Goal: Book appointment/travel/reservation

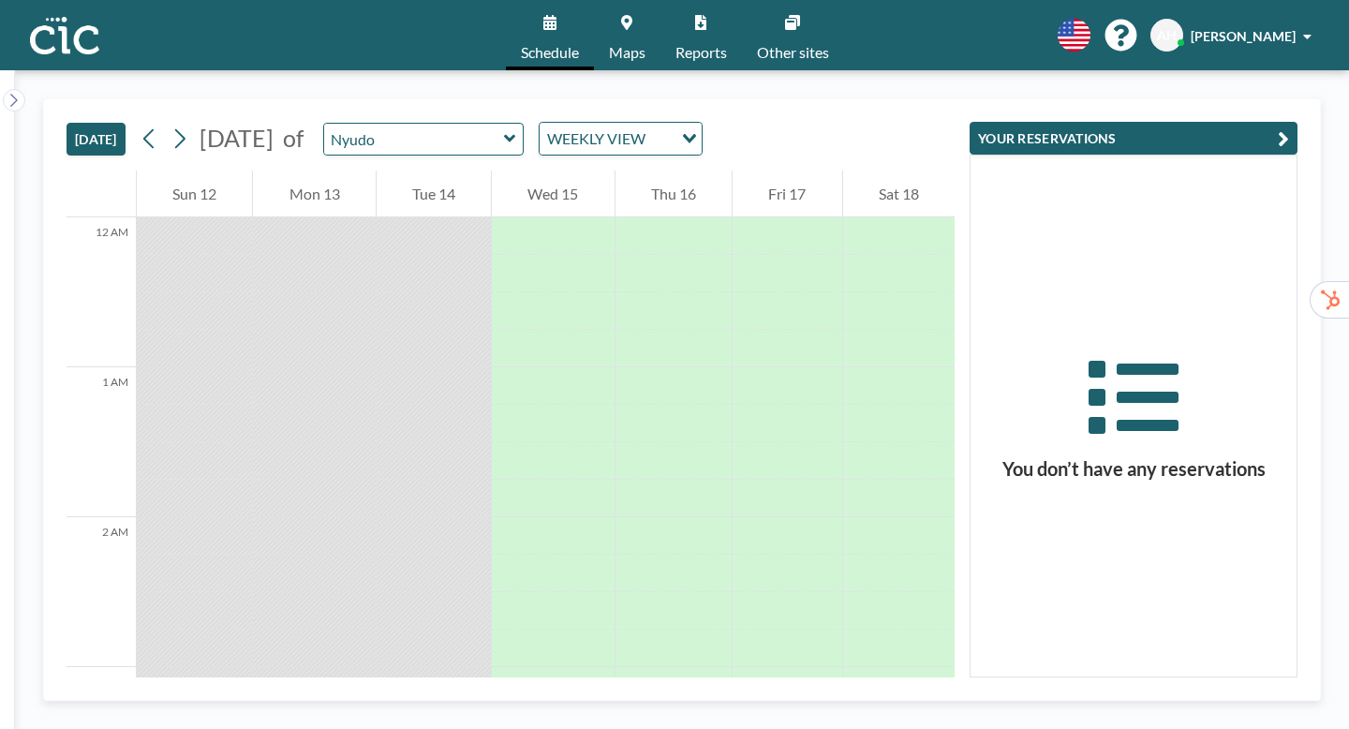
click at [504, 135] on icon at bounding box center [509, 138] width 11 height 7
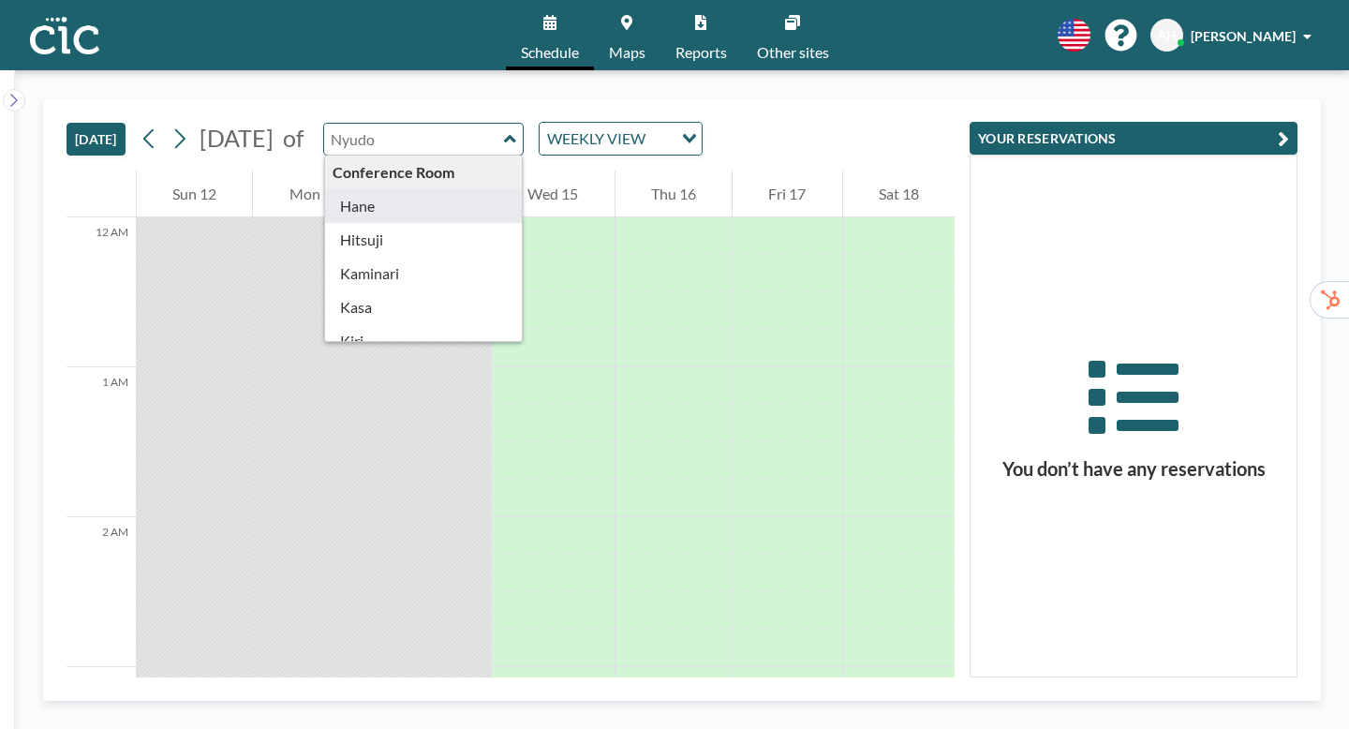
type input "Hane"
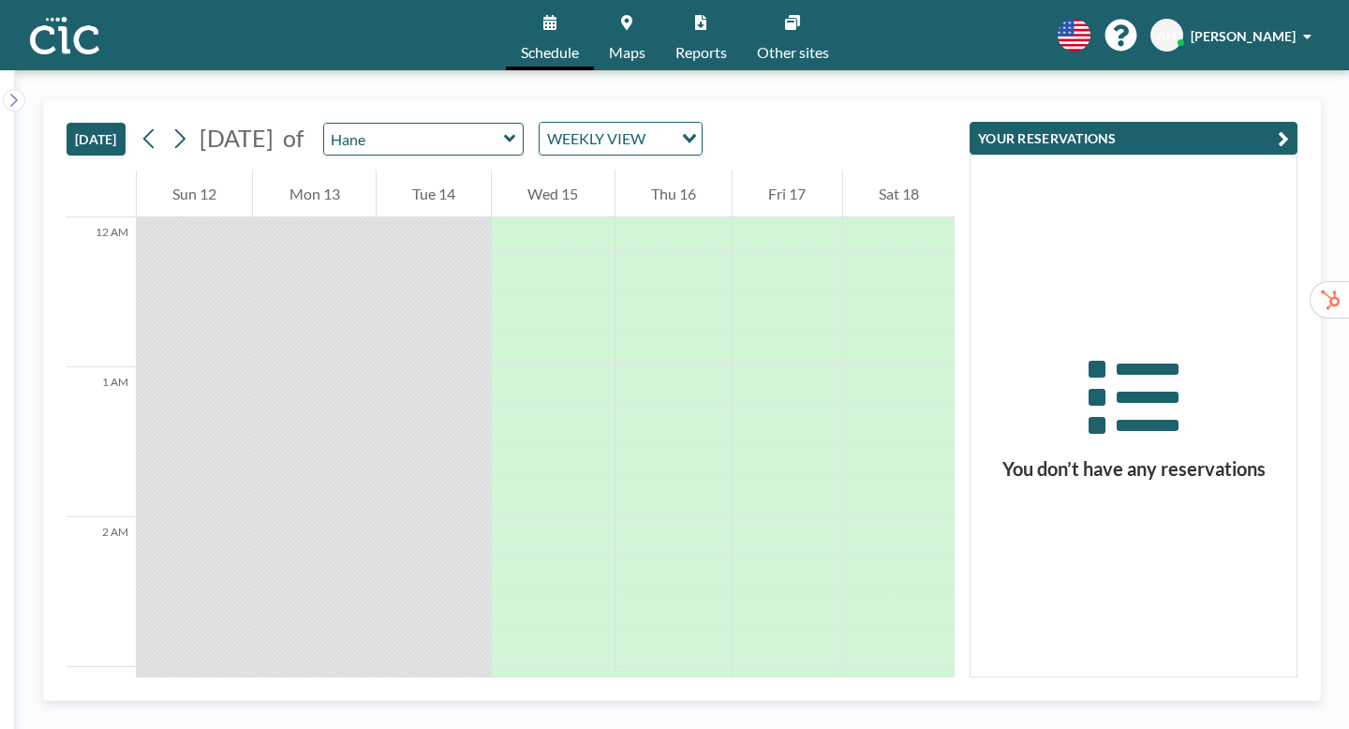
click at [504, 135] on icon at bounding box center [509, 138] width 11 height 7
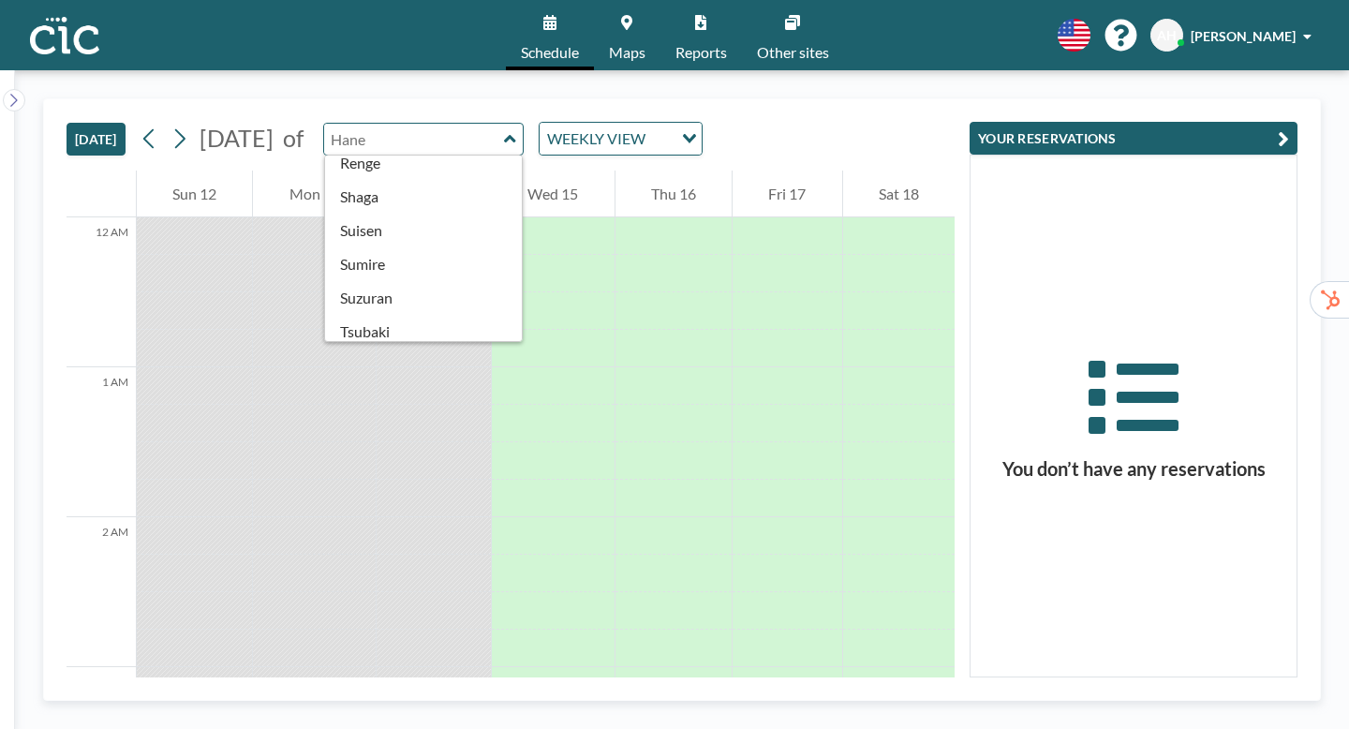
scroll to position [801, 0]
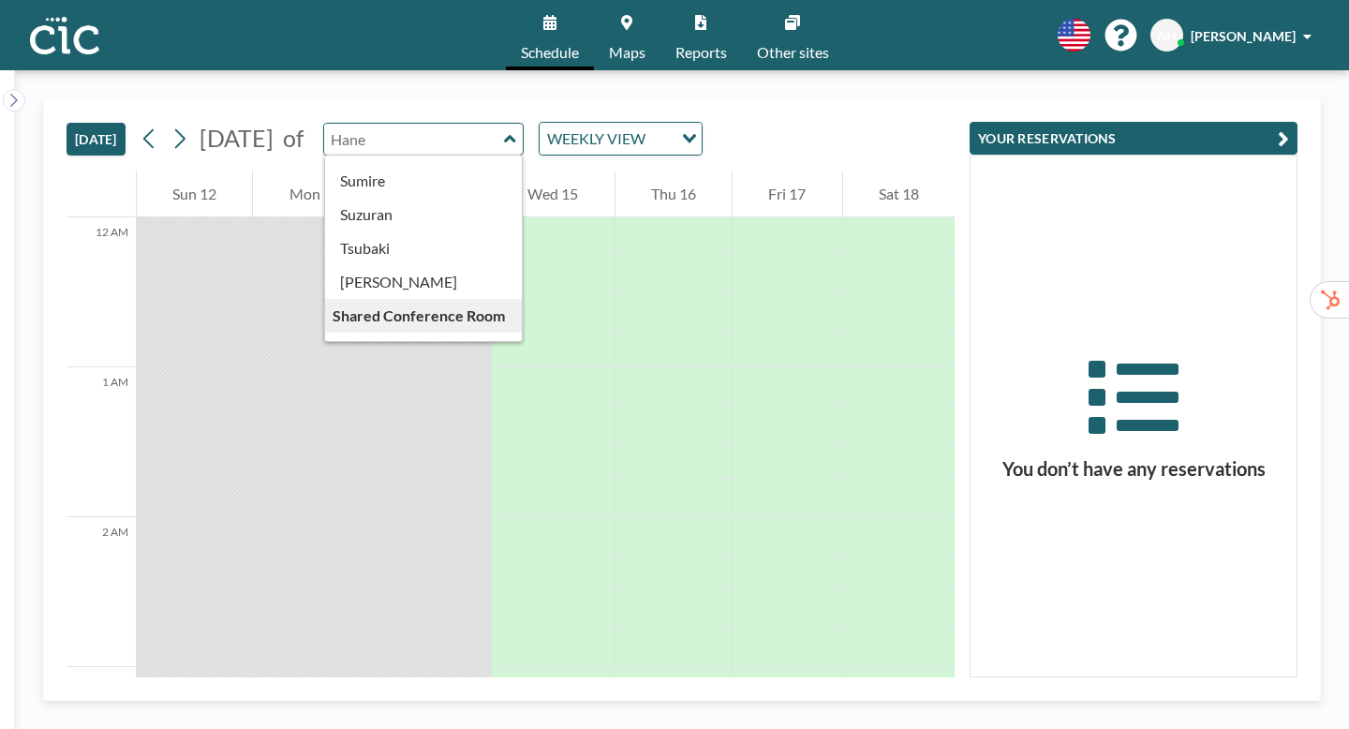
type input "[PERSON_NAME]"
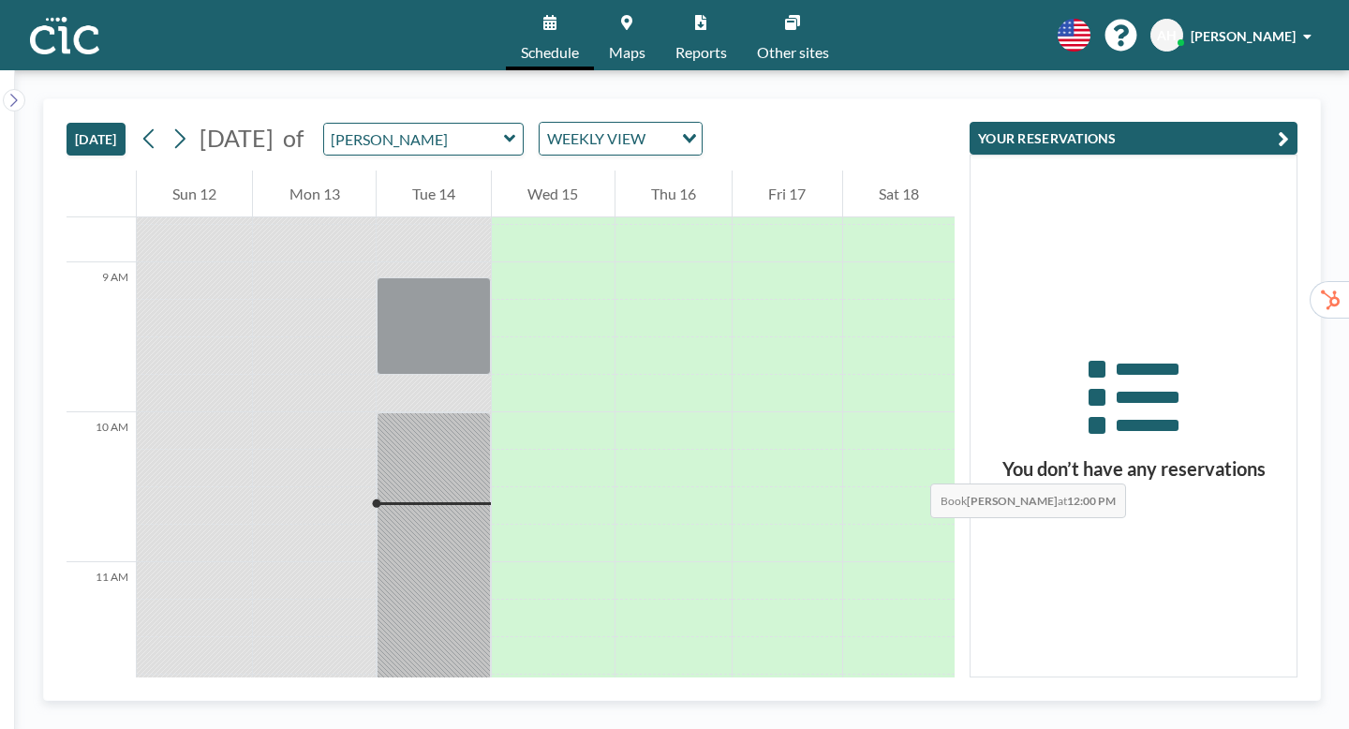
scroll to position [1258, 0]
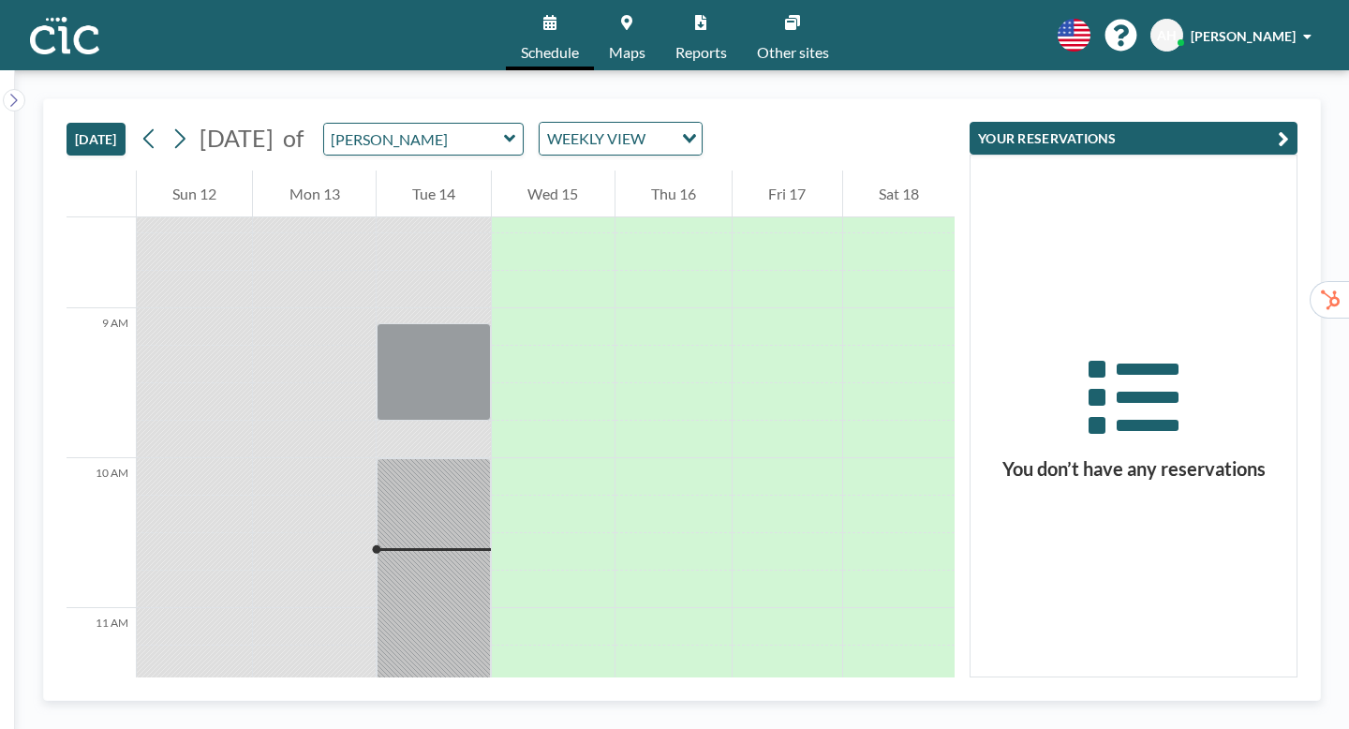
click at [476, 123] on div "[PERSON_NAME]" at bounding box center [423, 139] width 201 height 33
click at [632, 17] on icon at bounding box center [626, 22] width 11 height 15
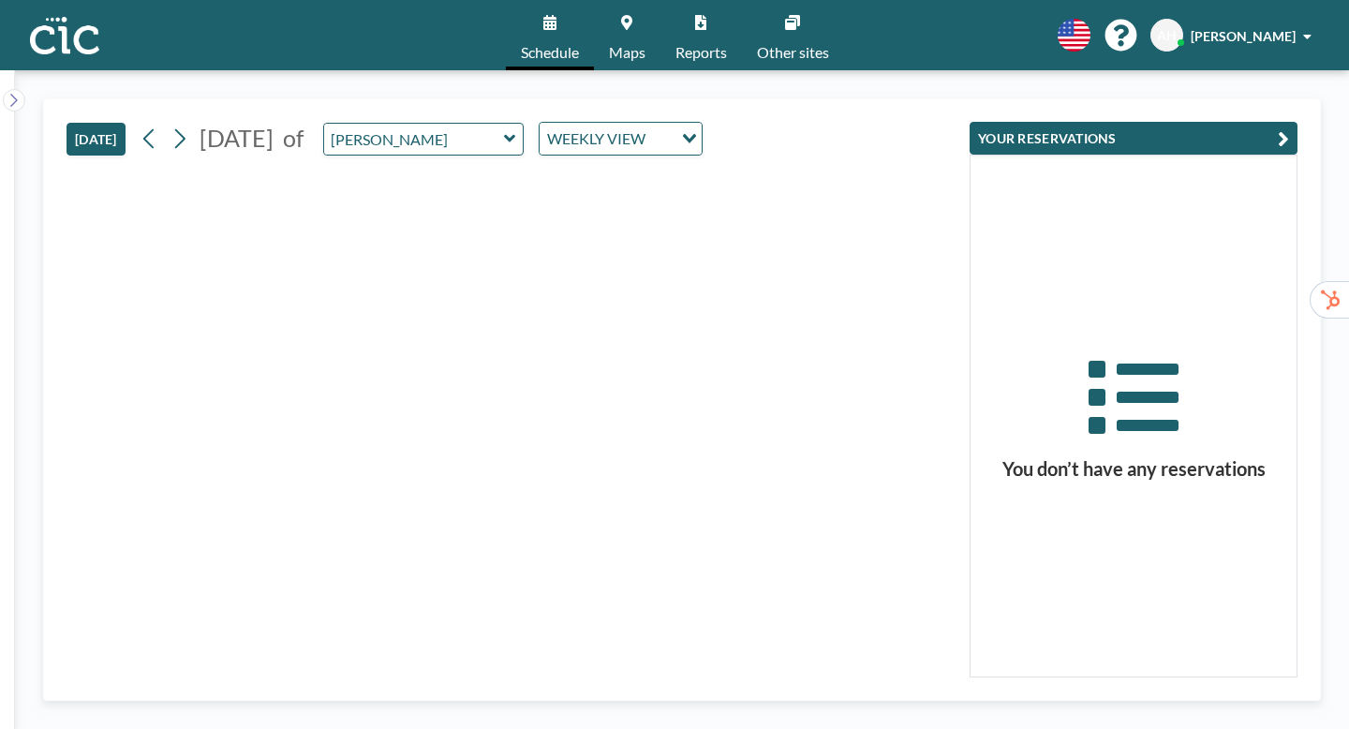
click at [504, 129] on icon at bounding box center [510, 138] width 12 height 19
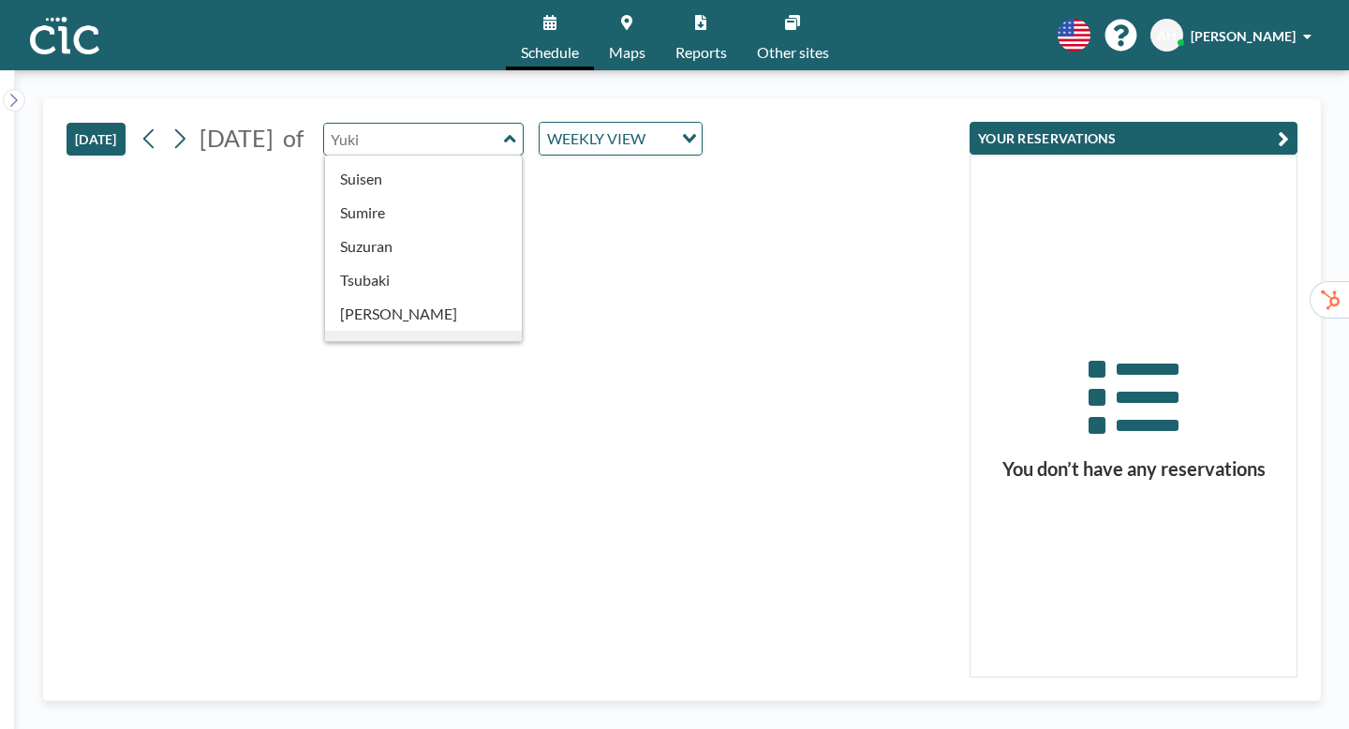
scroll to position [801, 0]
type input "Wata"
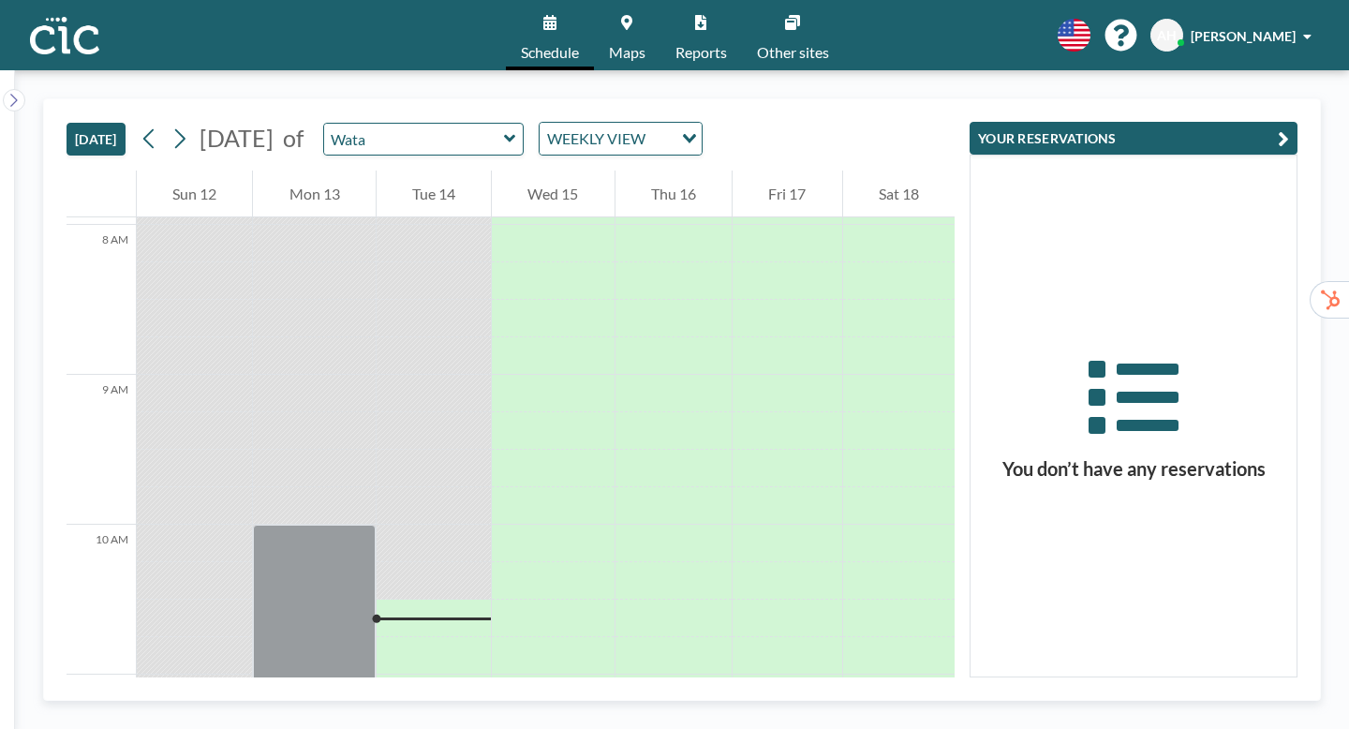
scroll to position [1204, 0]
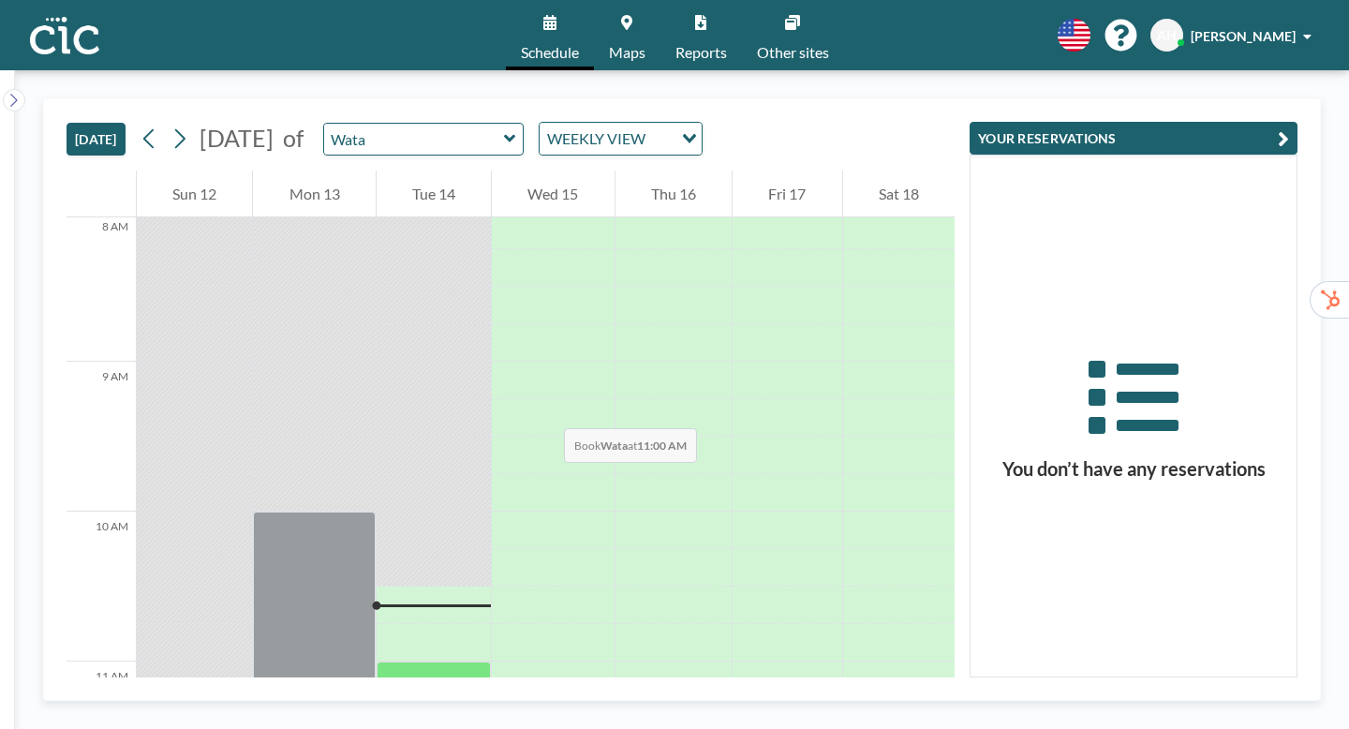
click at [439, 661] on div at bounding box center [433, 679] width 114 height 37
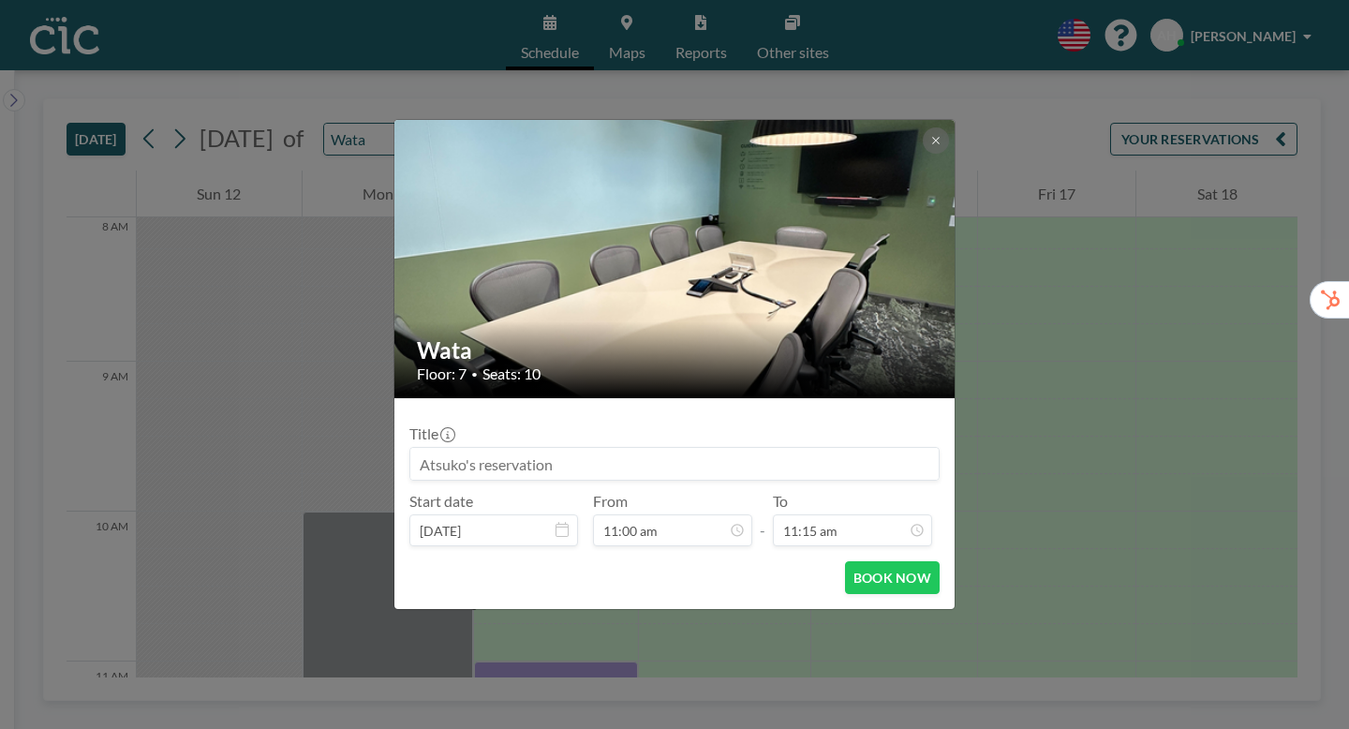
click at [543, 448] on input at bounding box center [674, 464] width 528 height 32
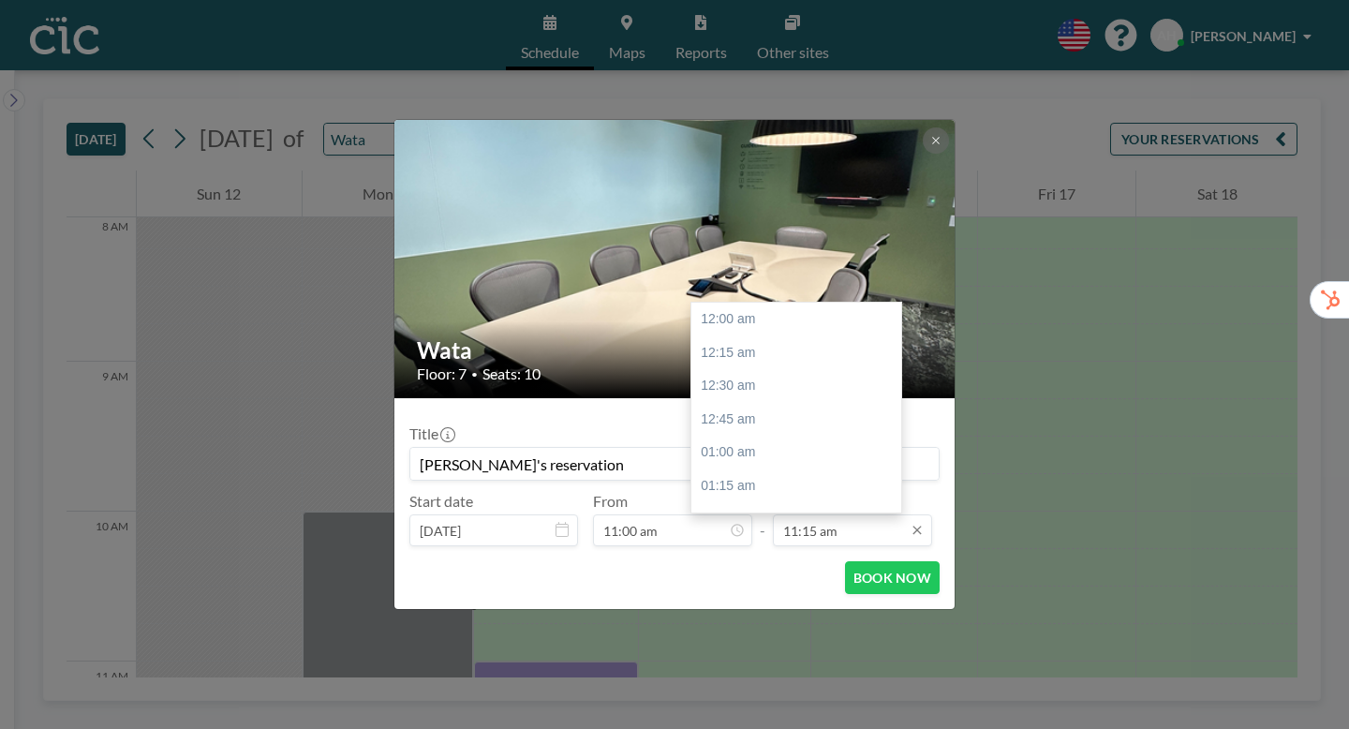
scroll to position [1345, 0]
type input "[PERSON_NAME]'s reservation"
click at [761, 558] on div "12:00 pm" at bounding box center [796, 575] width 210 height 34
type input "12:00 pm"
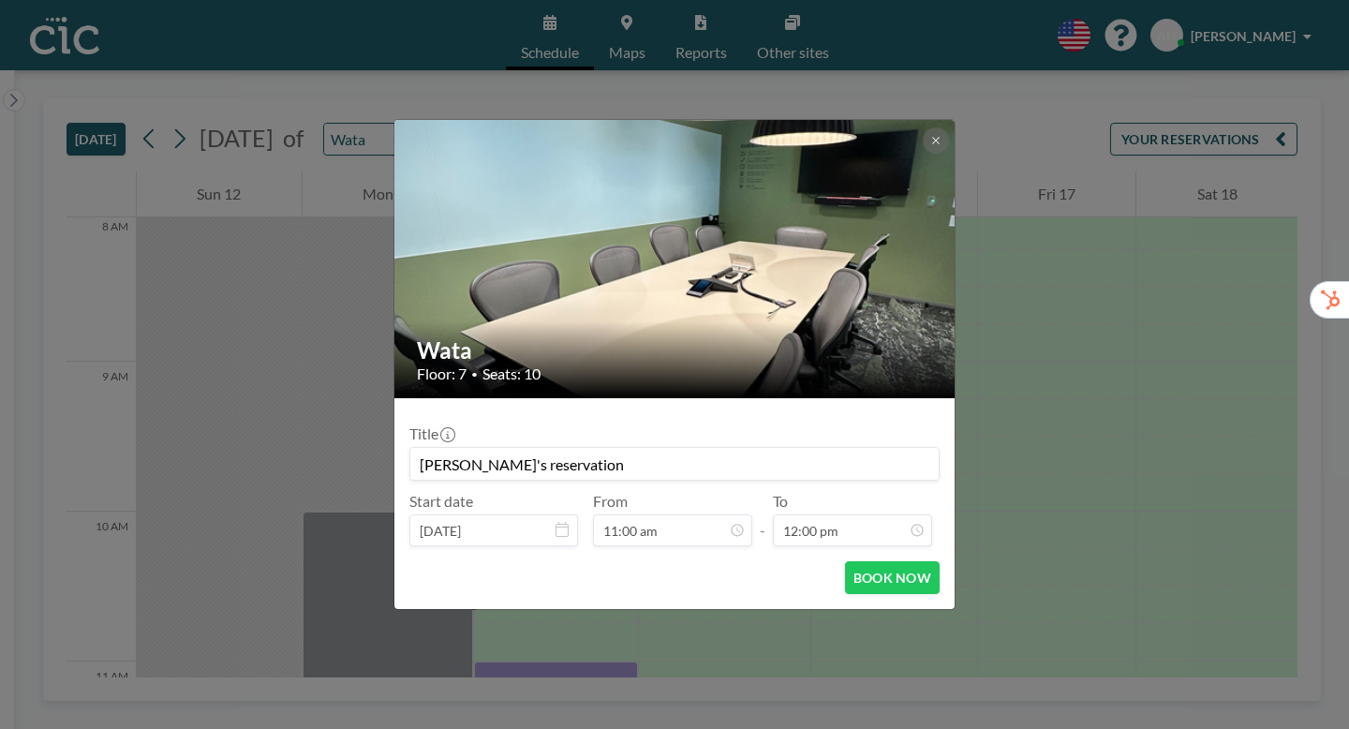
scroll to position [0, 0]
click at [1032, 350] on div "Wata Floor: 7 • Seats: 10 Title Kei's reservation Start date Oct 14, 2025 From …" at bounding box center [674, 364] width 1349 height 729
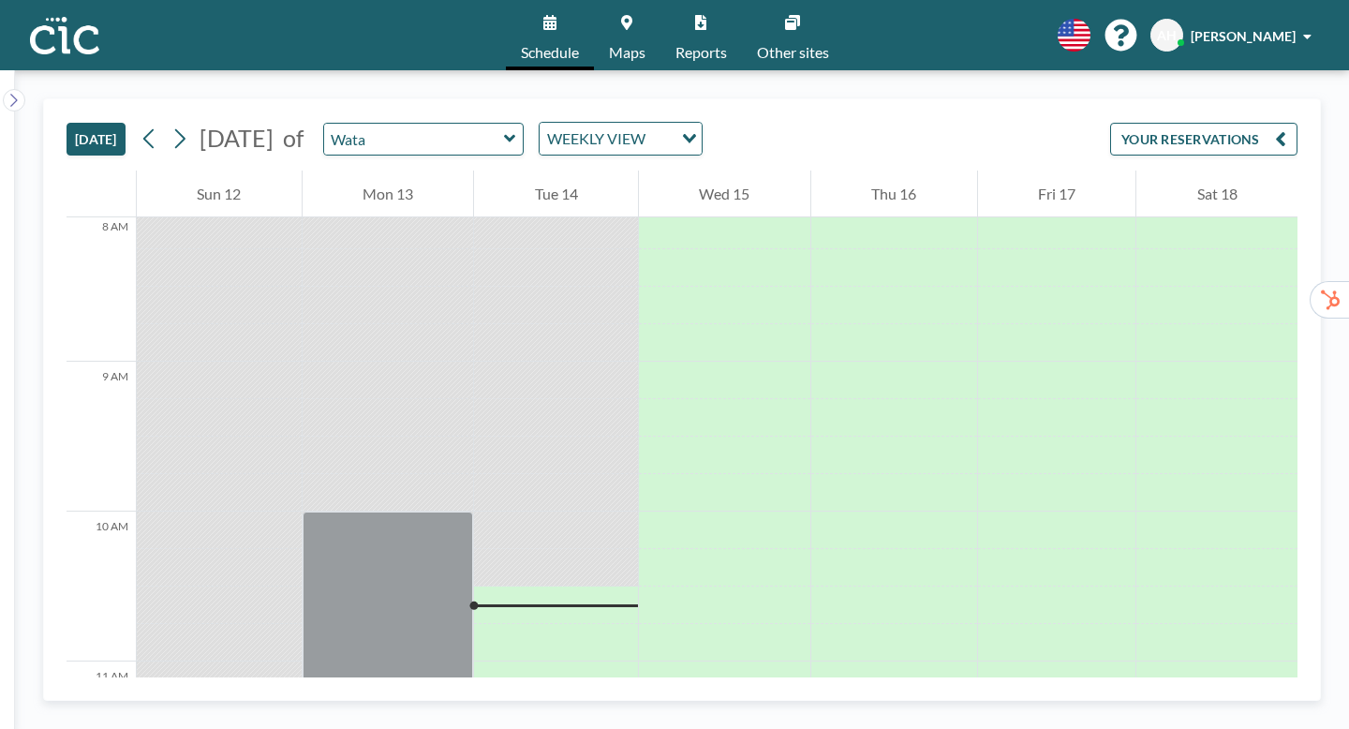
click at [504, 135] on icon at bounding box center [509, 138] width 11 height 7
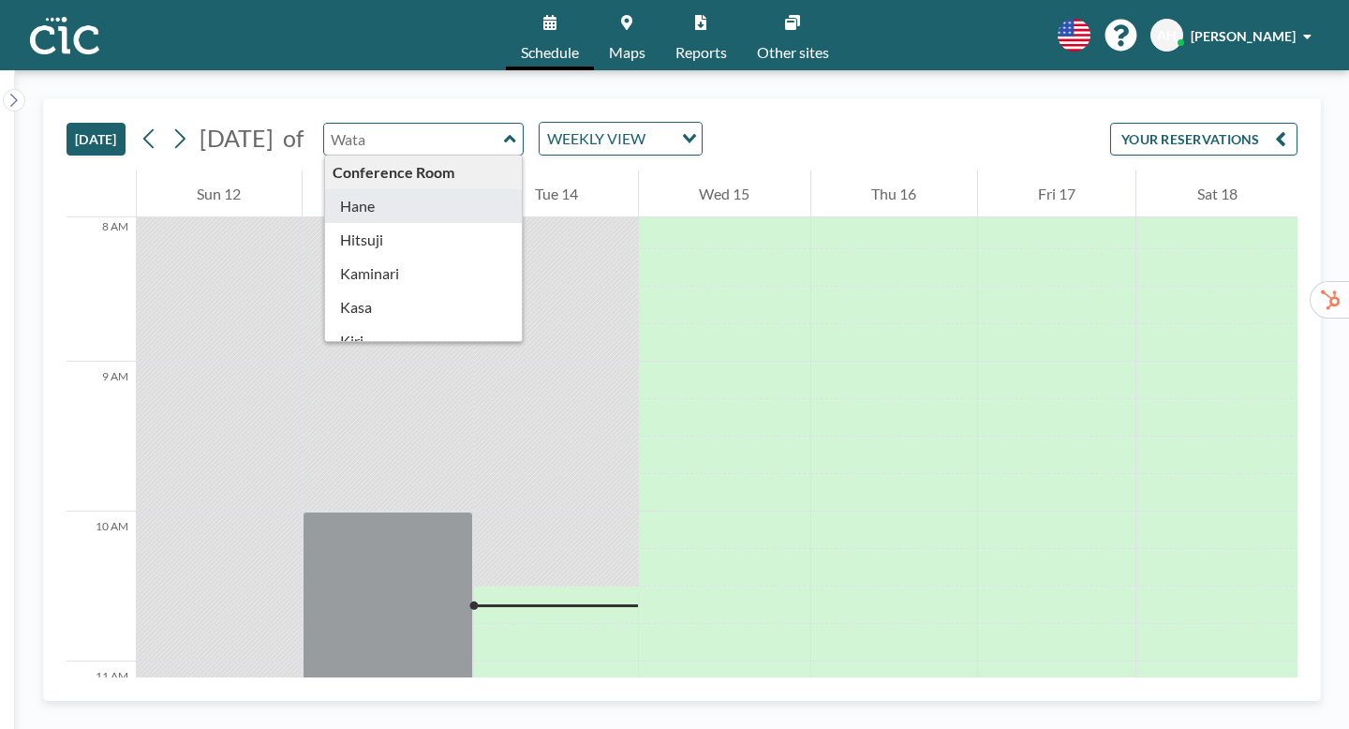
type input "Hane"
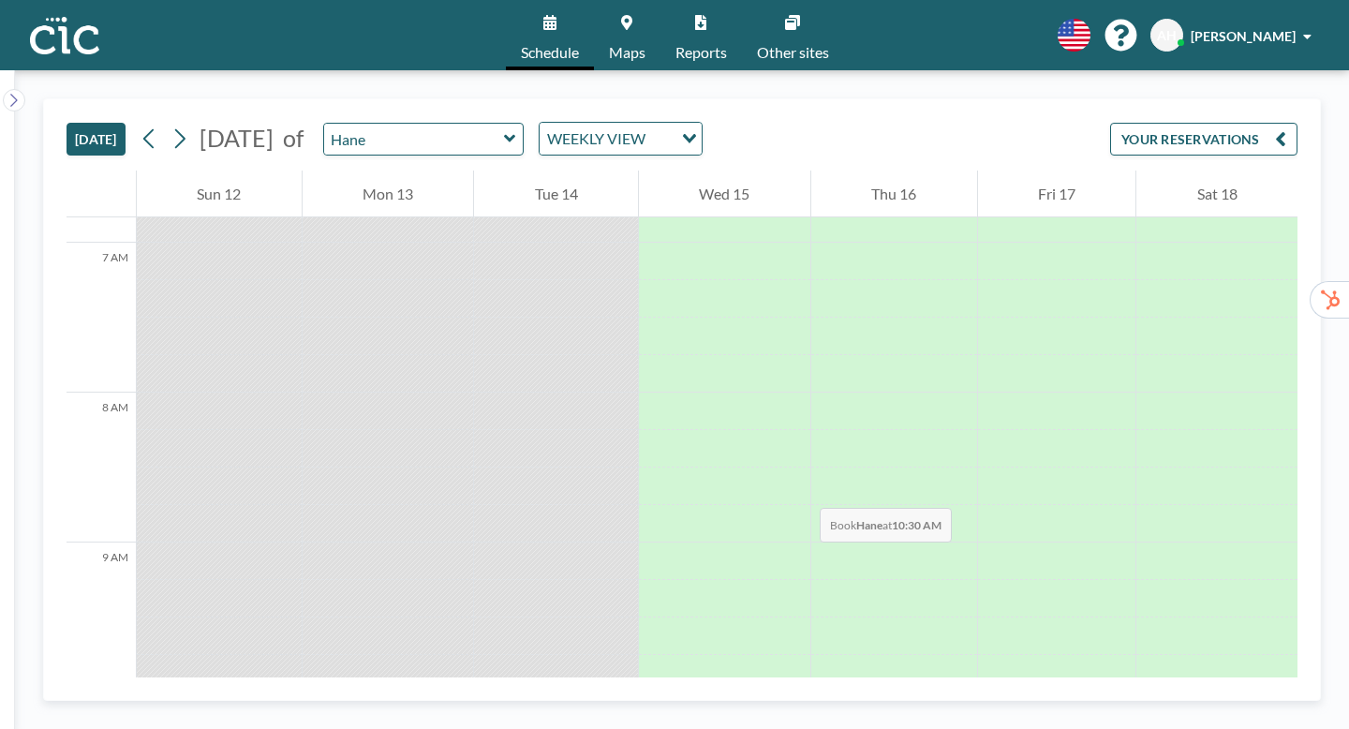
scroll to position [1086, 0]
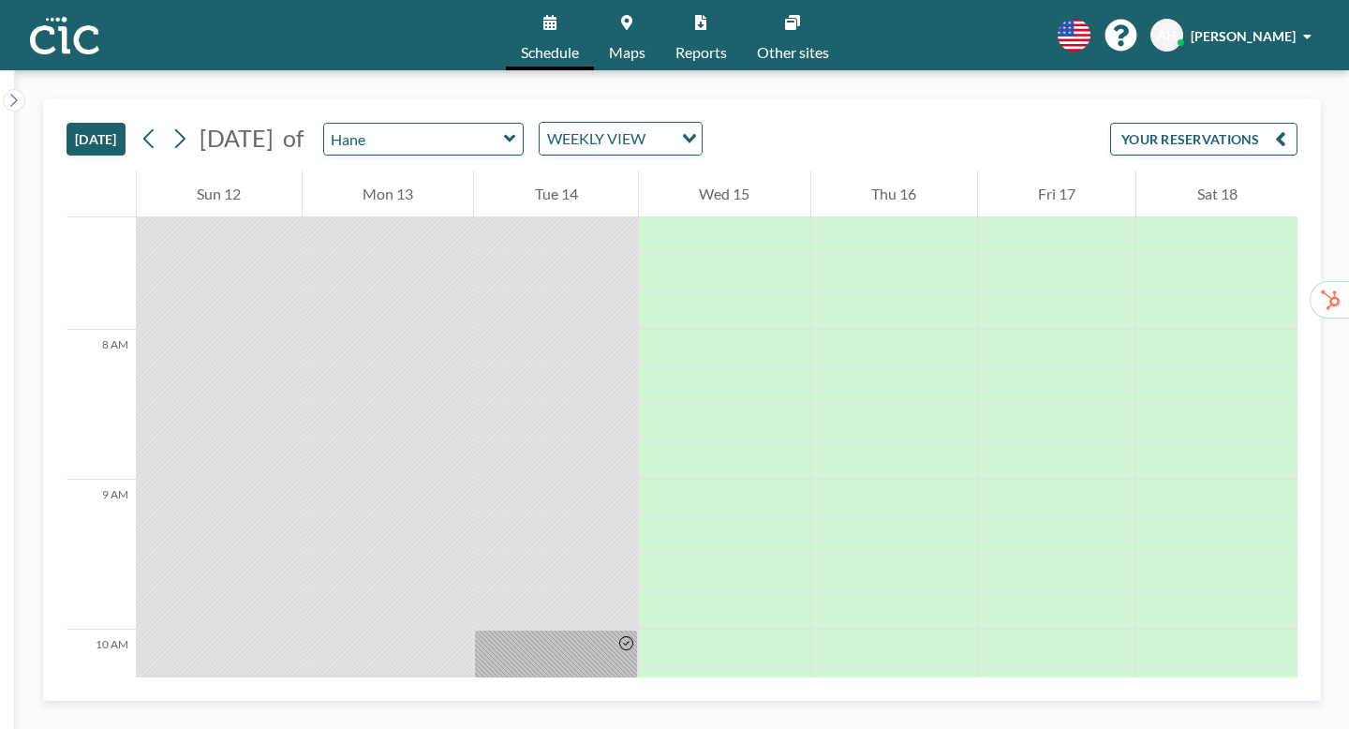
click at [631, 29] on link "Maps" at bounding box center [627, 35] width 66 height 70
click at [504, 129] on icon at bounding box center [510, 138] width 12 height 19
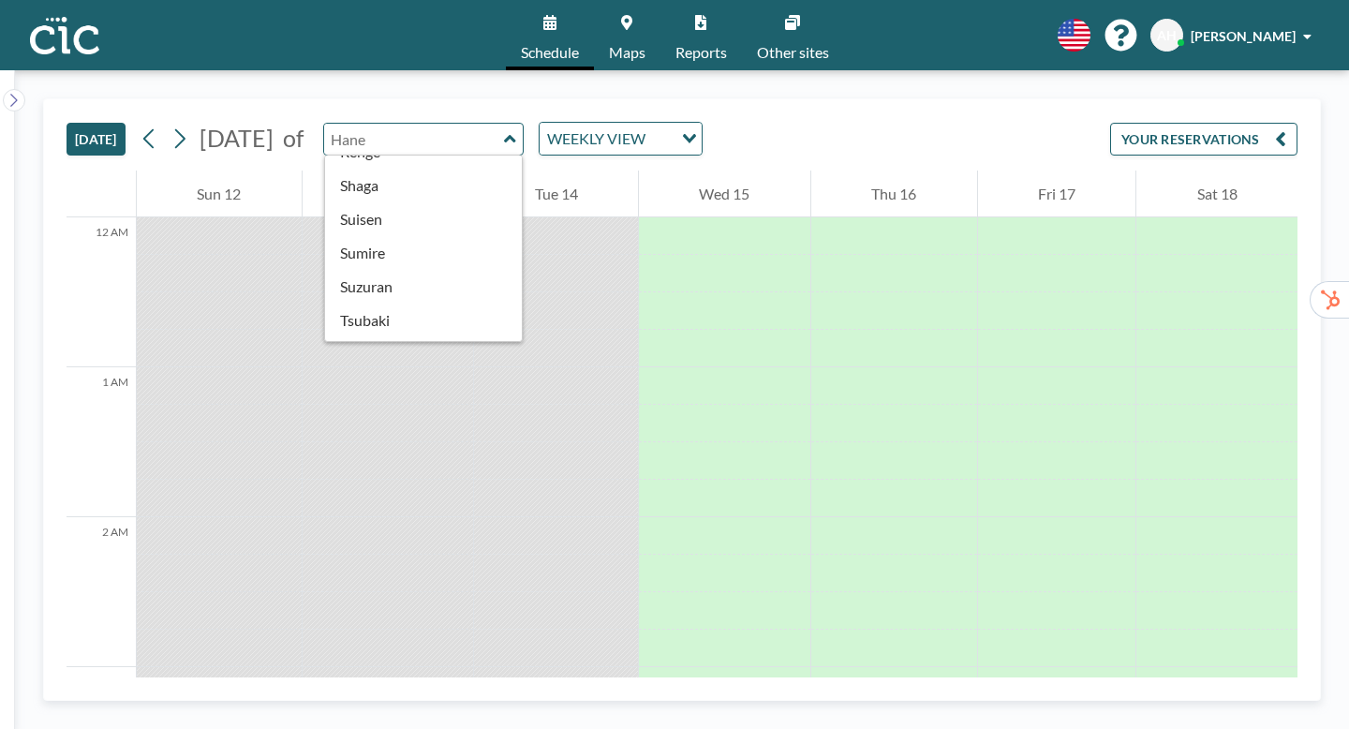
scroll to position [730, 0]
type input "Une"
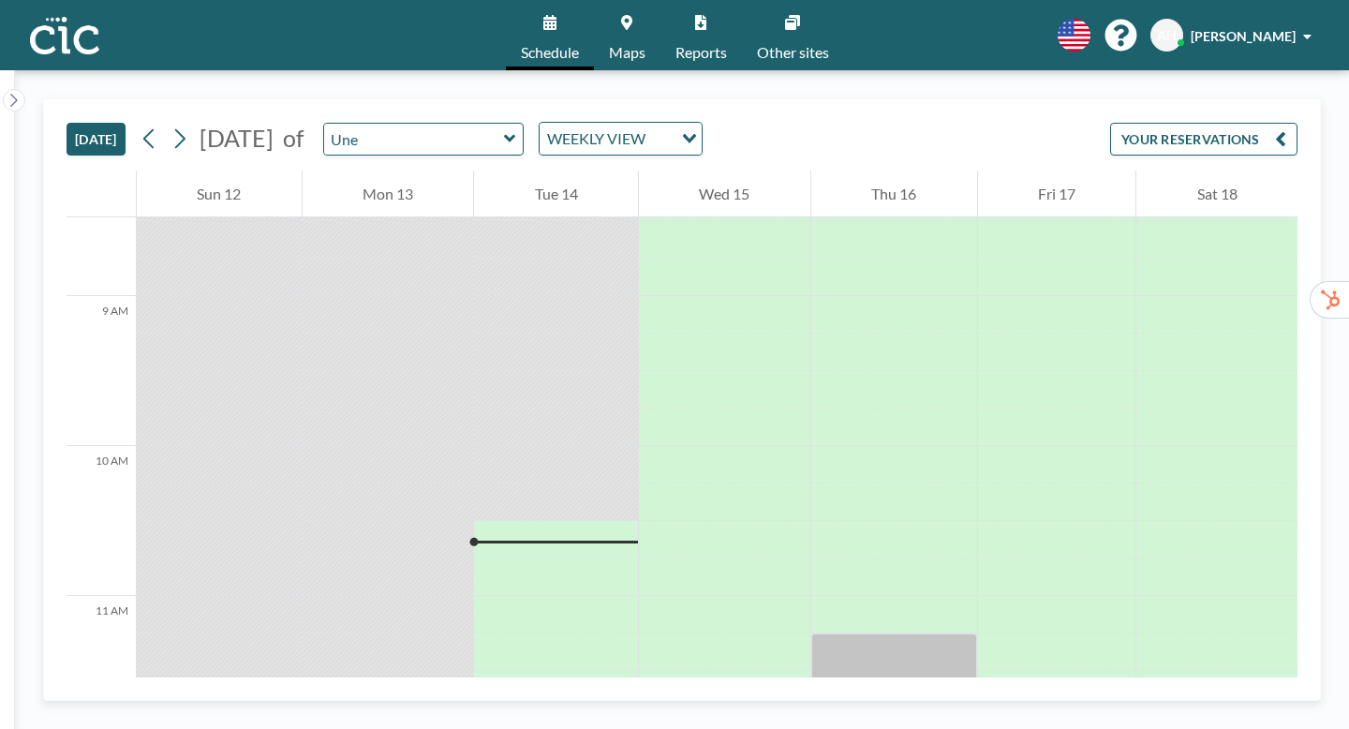
scroll to position [1238, 0]
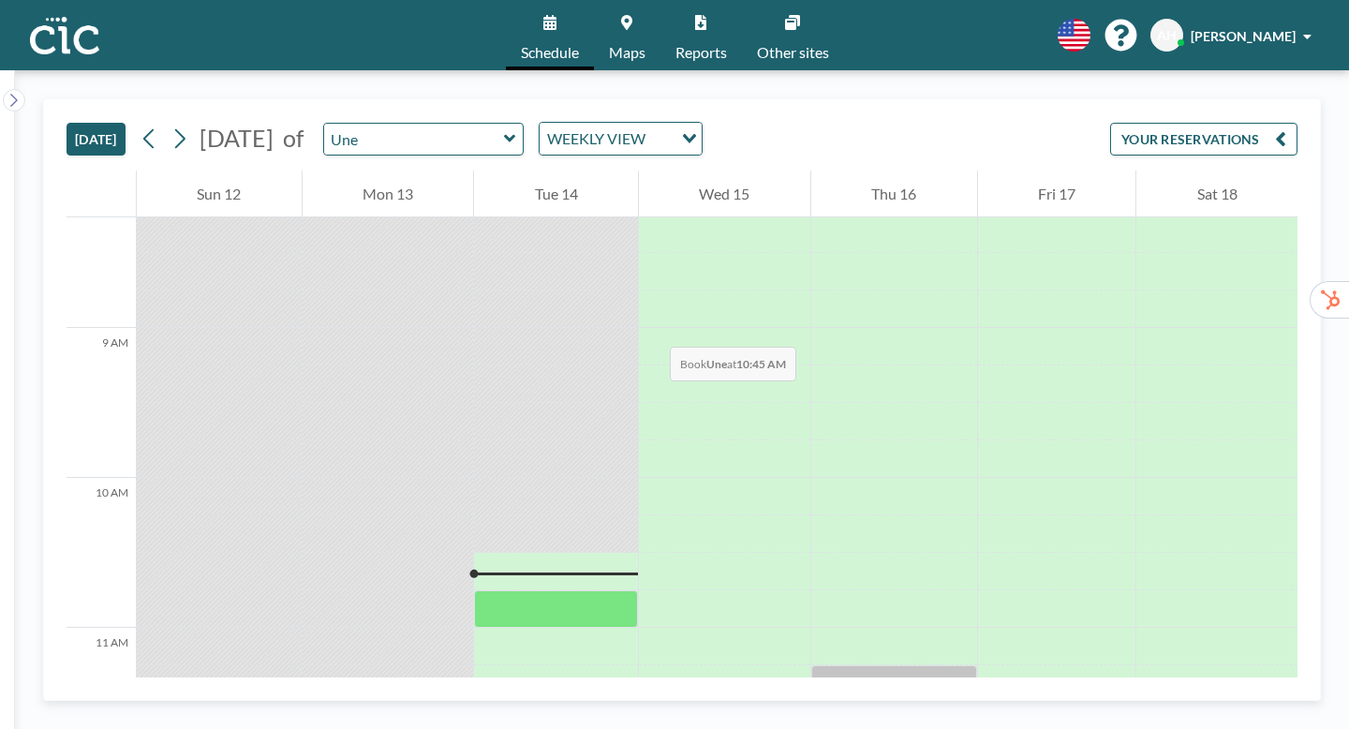
click at [525, 590] on div at bounding box center [556, 608] width 164 height 37
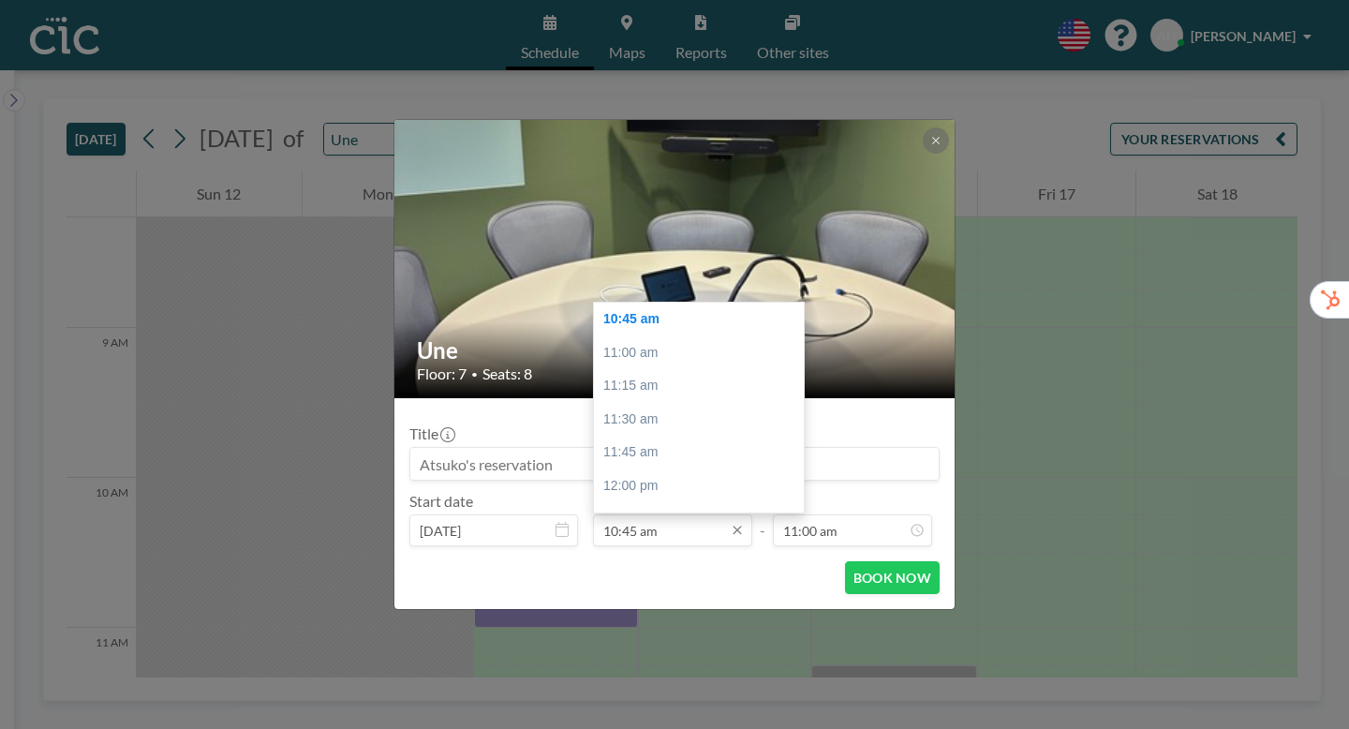
click at [694, 514] on input "10:45 am" at bounding box center [672, 530] width 159 height 32
click at [681, 336] on div "11:00 am" at bounding box center [699, 353] width 210 height 34
type input "11:00 am"
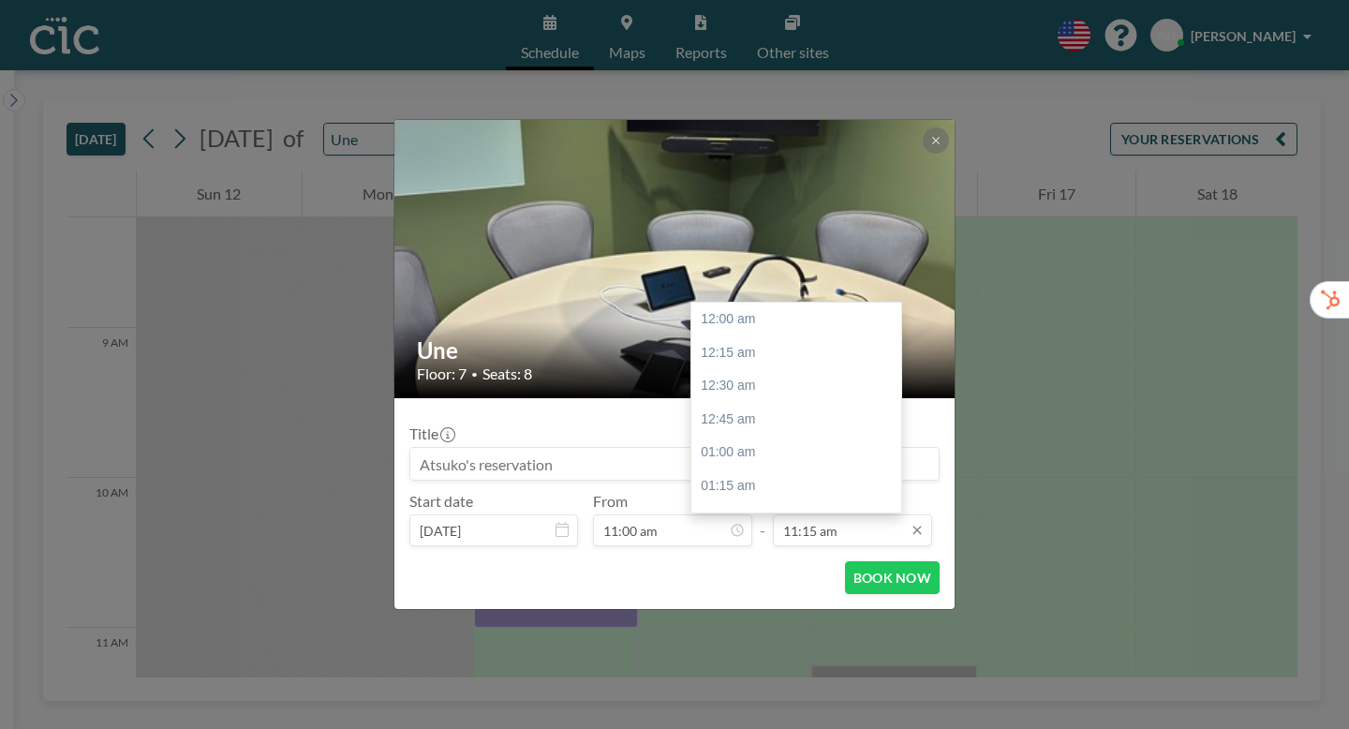
scroll to position [1345, 0]
click at [733, 558] on div "12:00 pm" at bounding box center [796, 575] width 210 height 34
type input "12:00 pm"
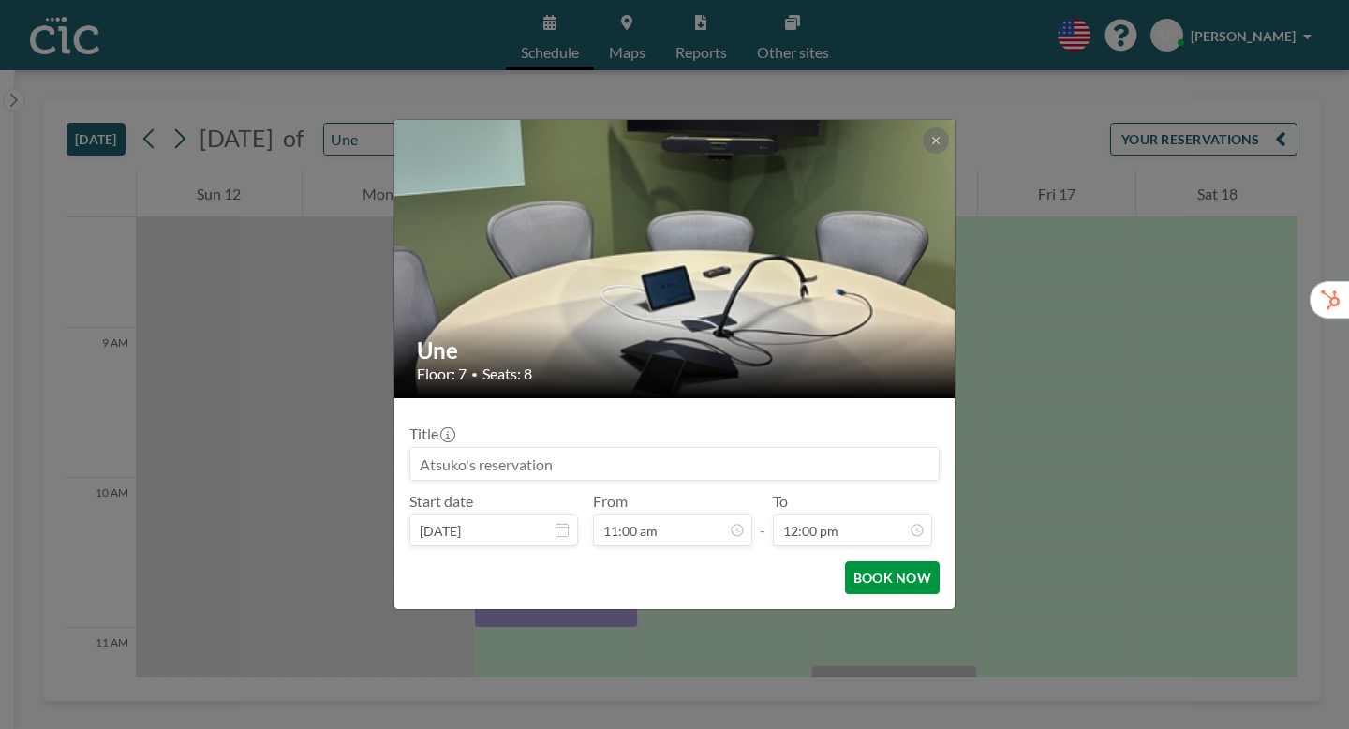
click at [856, 561] on button "BOOK NOW" at bounding box center [892, 577] width 95 height 33
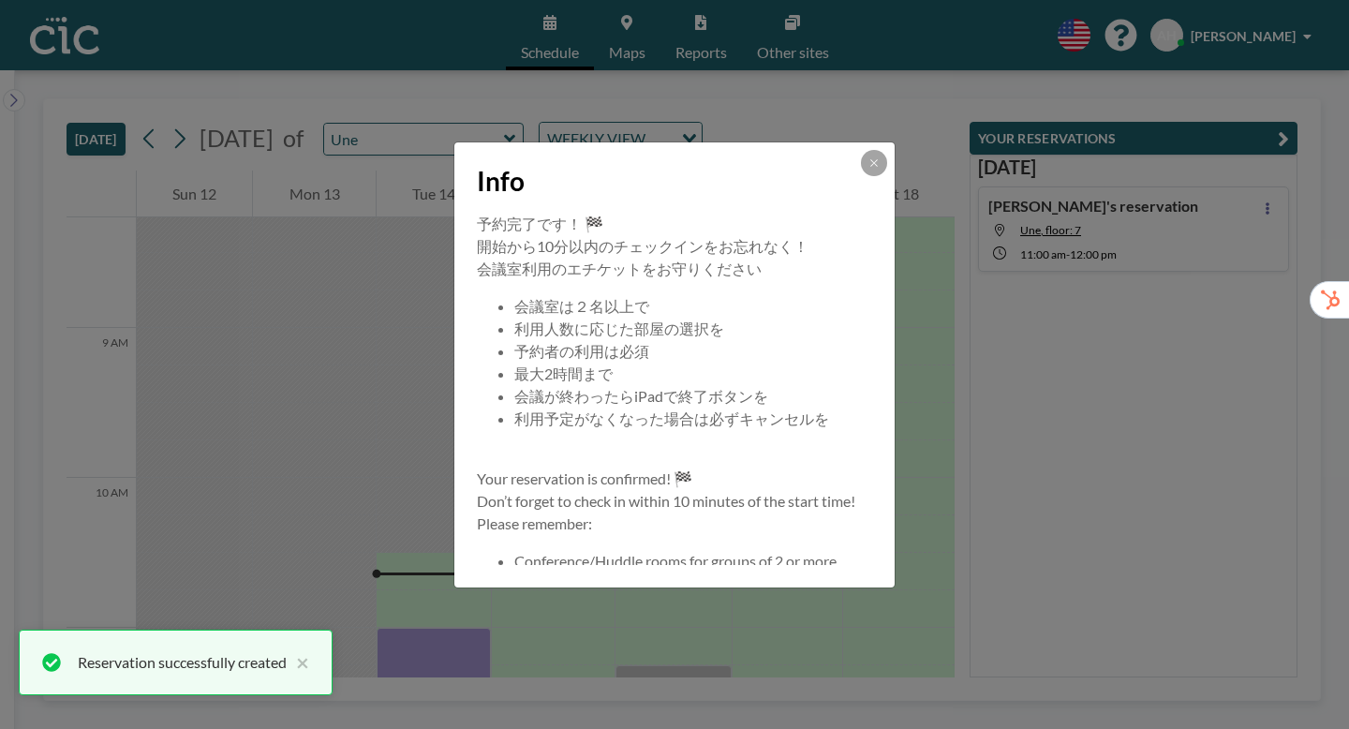
click at [1282, 170] on div "Info 予約完了です！ 🏁 開始から10分以内のチェックインをお忘れなく！ 会議室利用のエチケットをお守りください 会議室は２名以上で 利用人数に応じた部屋…" at bounding box center [674, 364] width 1349 height 729
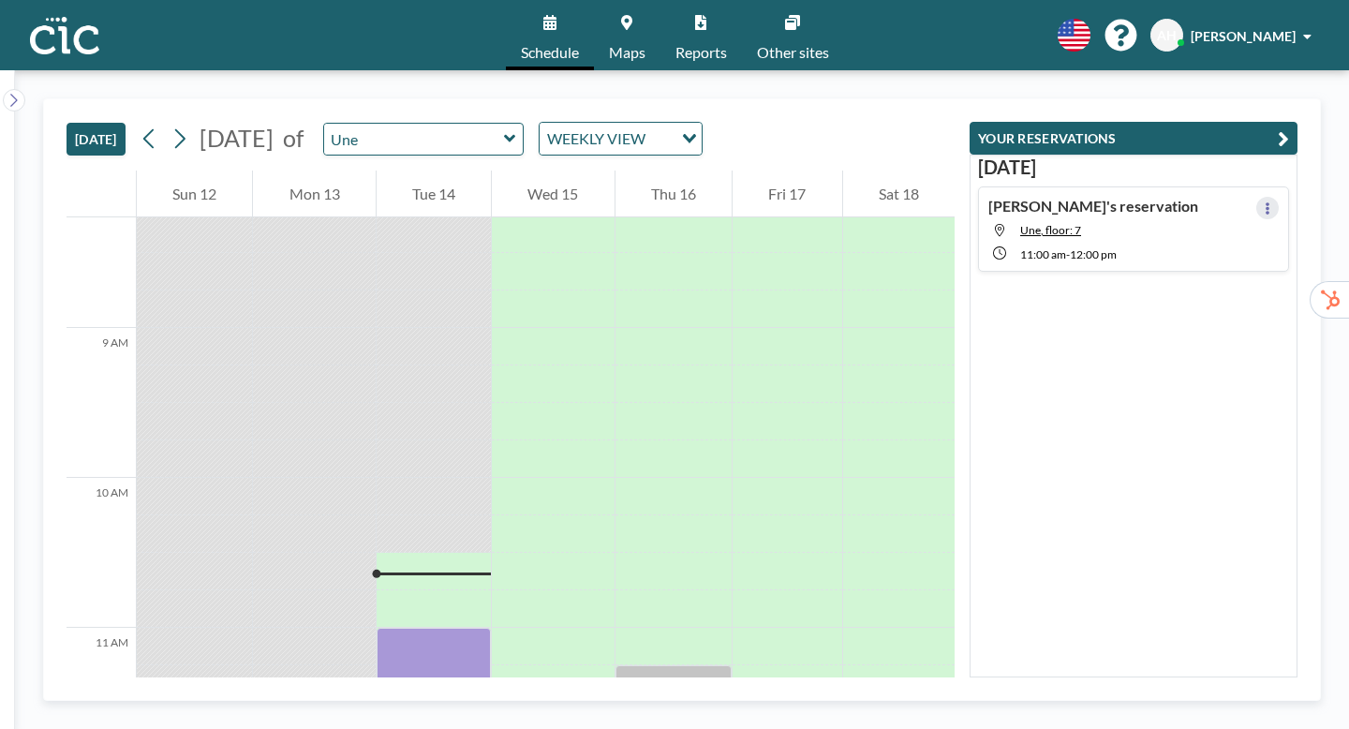
click at [1271, 202] on icon at bounding box center [1266, 208] width 7 height 12
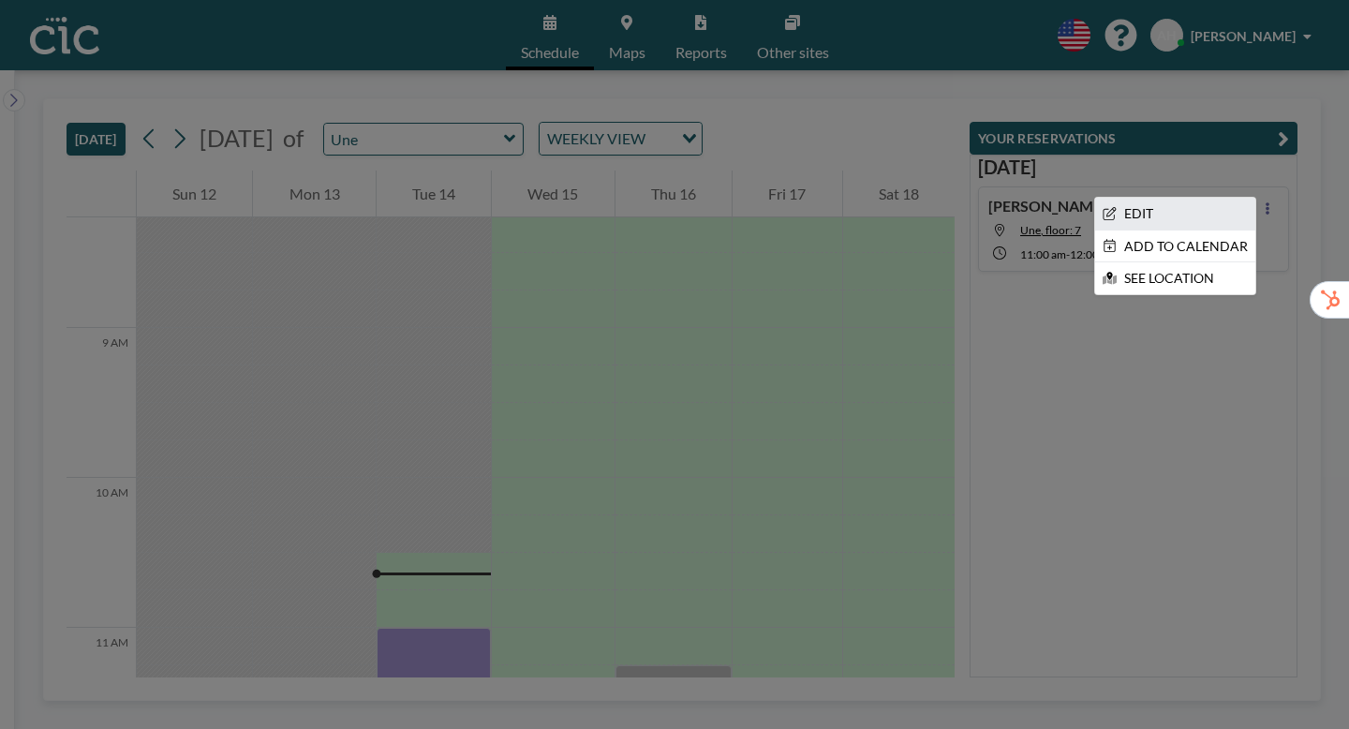
click at [1217, 198] on li "EDIT" at bounding box center [1175, 214] width 160 height 32
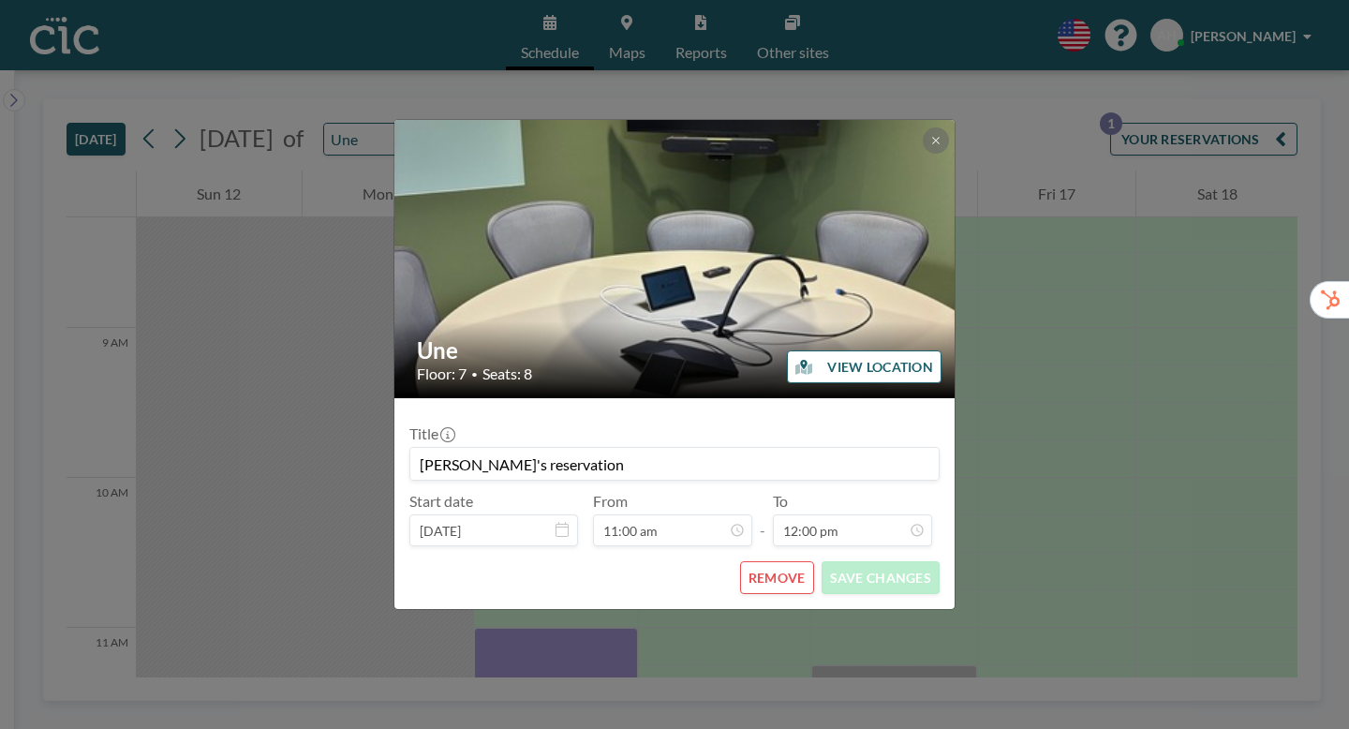
click at [506, 448] on input "[PERSON_NAME]'s reservation" at bounding box center [674, 464] width 528 height 32
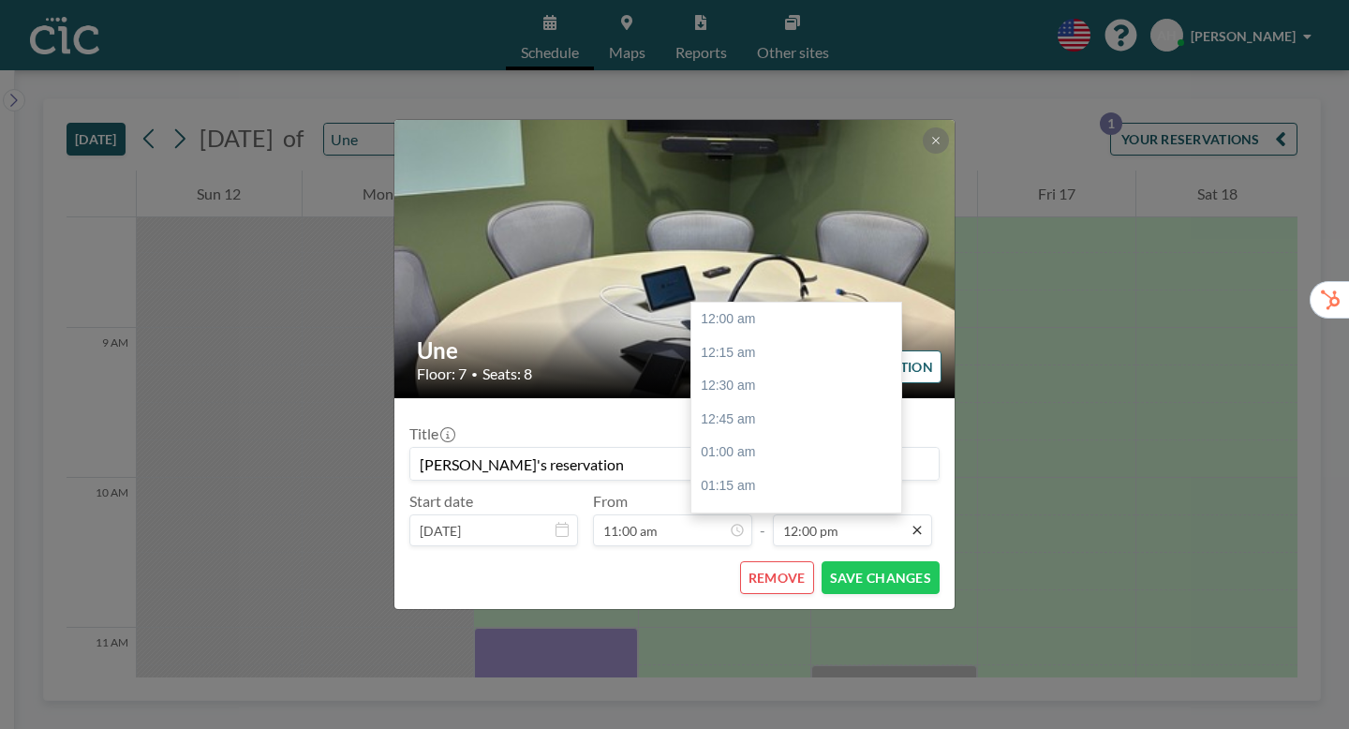
scroll to position [1435, 0]
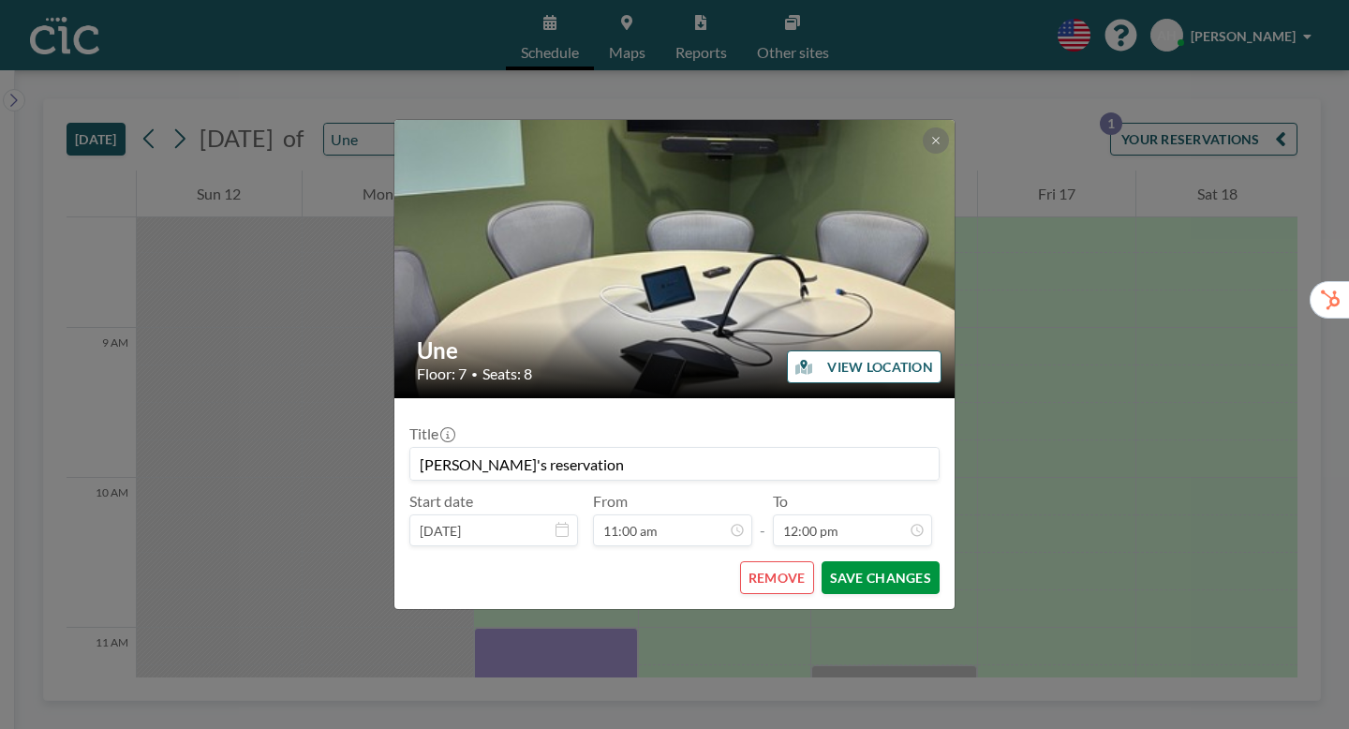
type input "[PERSON_NAME]'s reservation"
click at [844, 561] on button "SAVE CHANGES" at bounding box center [880, 577] width 118 height 33
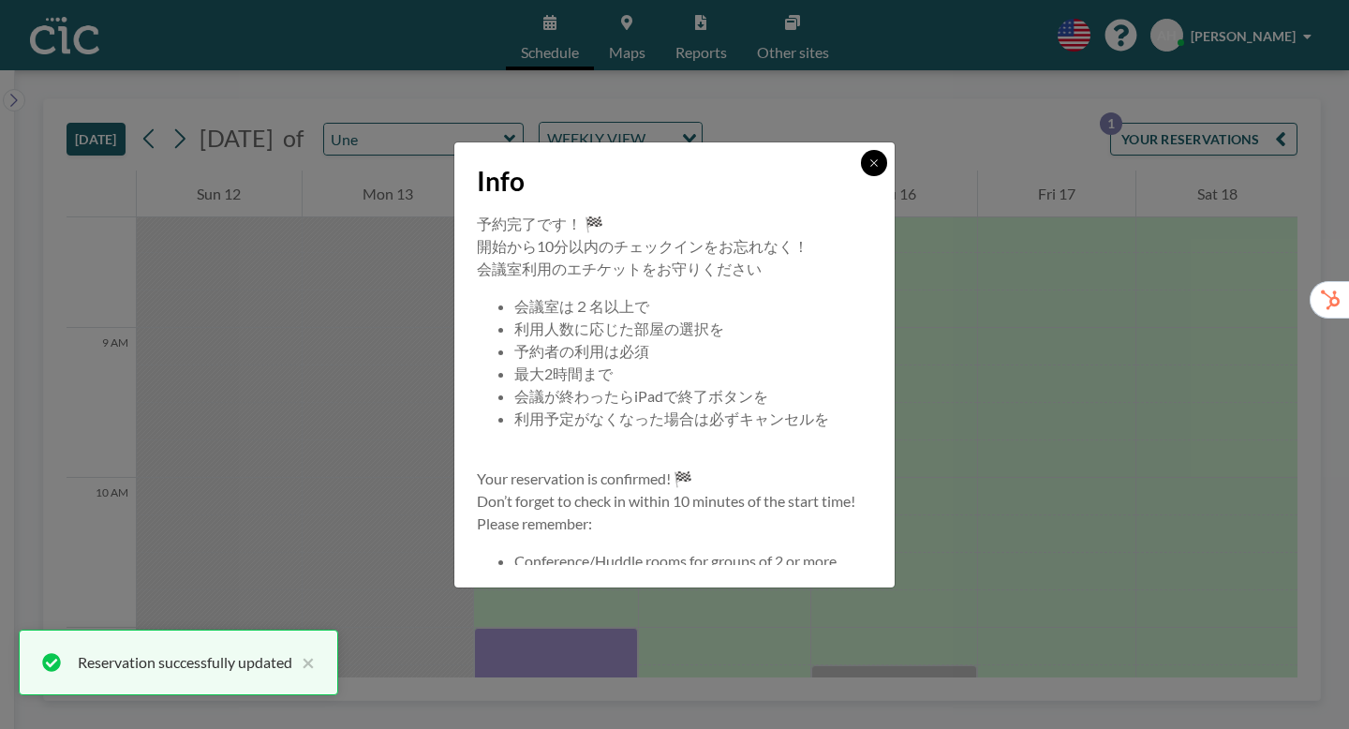
click at [868, 169] on icon at bounding box center [873, 162] width 11 height 11
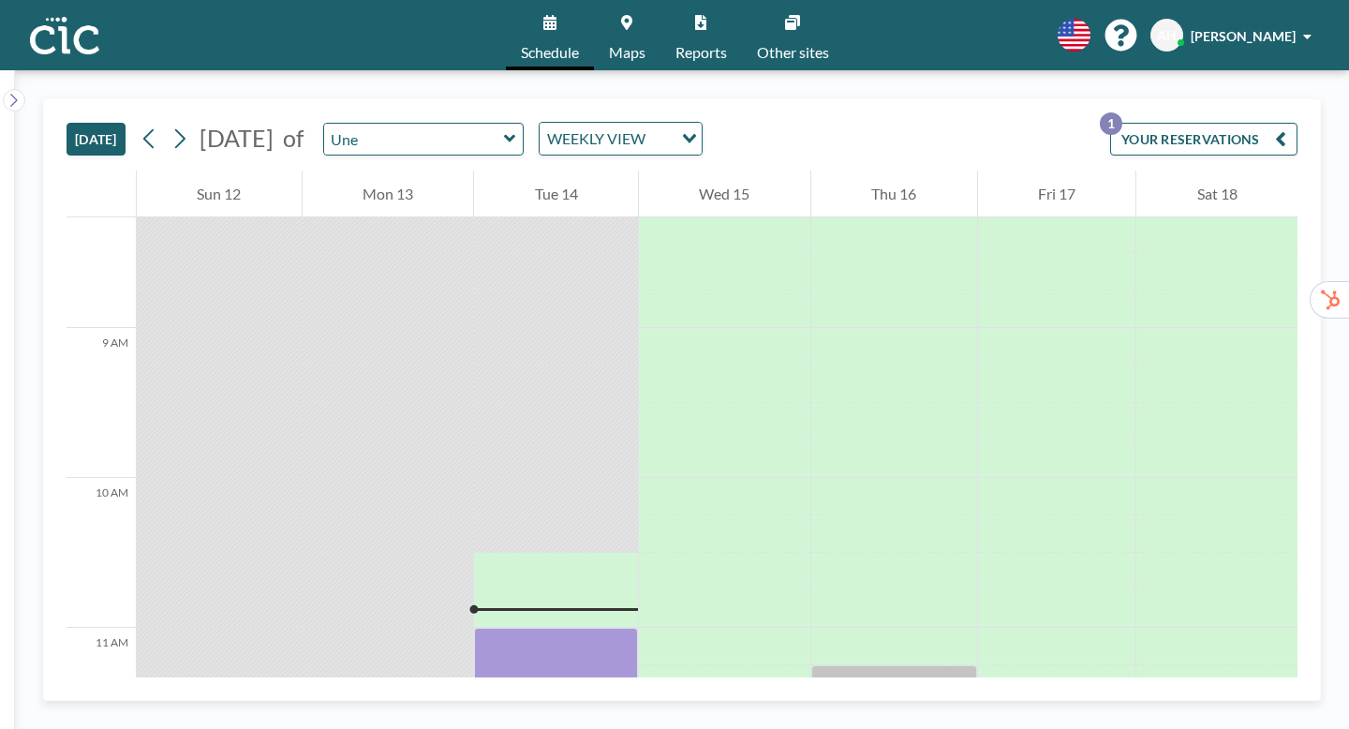
click at [624, 45] on span "Maps" at bounding box center [627, 52] width 37 height 15
